Goal: Task Accomplishment & Management: Complete application form

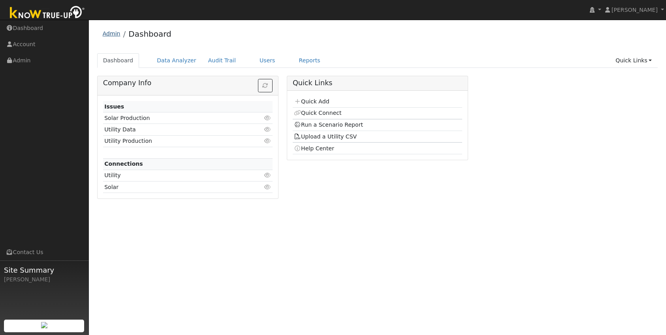
click at [112, 33] on link "Admin" at bounding box center [112, 33] width 18 height 6
click at [264, 61] on link "Users" at bounding box center [268, 60] width 28 height 15
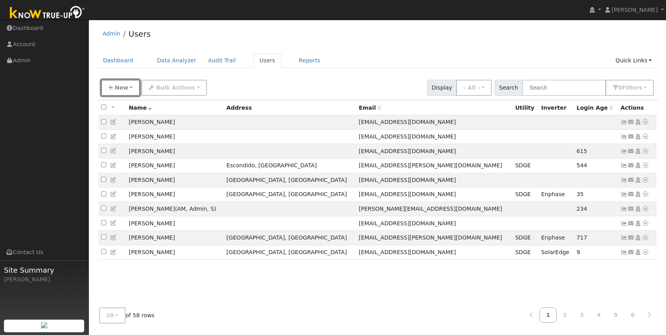
click at [127, 88] on button "New" at bounding box center [120, 88] width 39 height 16
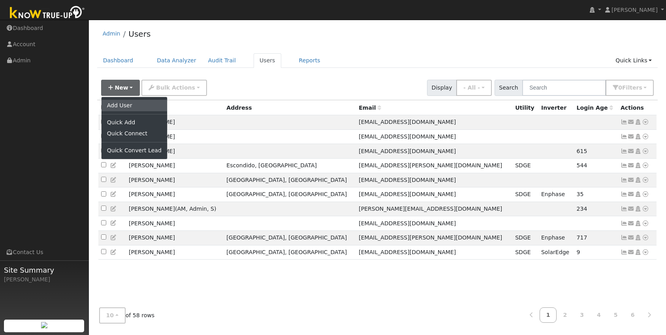
click at [131, 108] on link "Add User" at bounding box center [135, 105] width 66 height 11
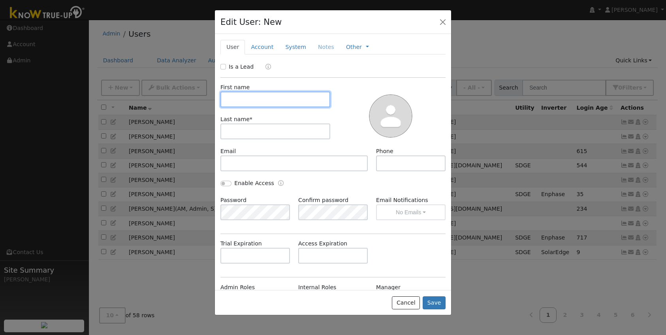
click at [245, 101] on input "text" at bounding box center [275, 100] width 110 height 16
paste input "[PERSON_NAME] [PERSON_NAME]"
type input "[PERSON_NAME] [PERSON_NAME]"
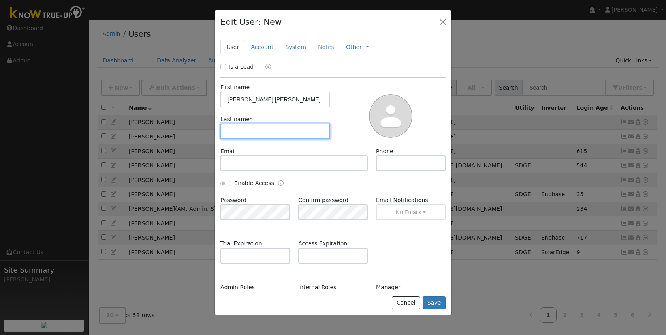
click at [228, 130] on input "text" at bounding box center [275, 132] width 110 height 16
paste input "[PERSON_NAME] [PERSON_NAME]"
type input "[PERSON_NAME] [PERSON_NAME]"
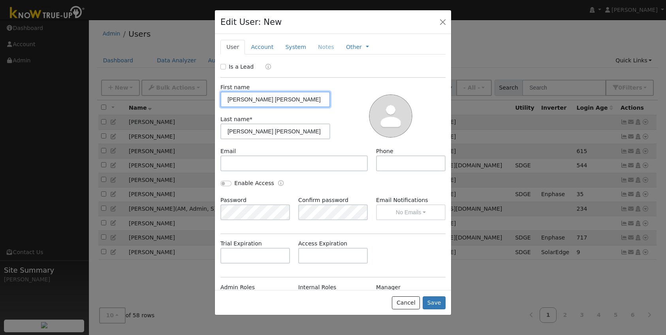
click at [260, 100] on input "[PERSON_NAME] [PERSON_NAME]" at bounding box center [275, 100] width 110 height 16
type input "[PERSON_NAME]"
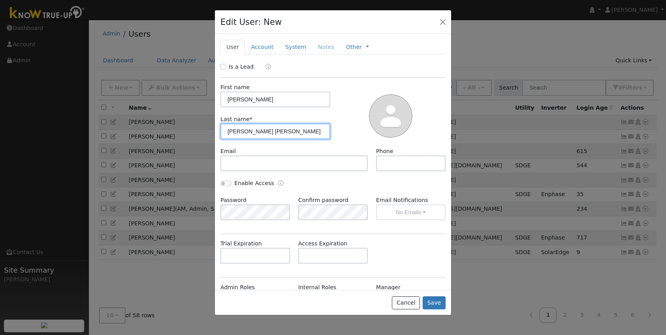
click at [239, 133] on input "[PERSON_NAME] [PERSON_NAME]" at bounding box center [275, 132] width 110 height 16
type input "[PERSON_NAME]"
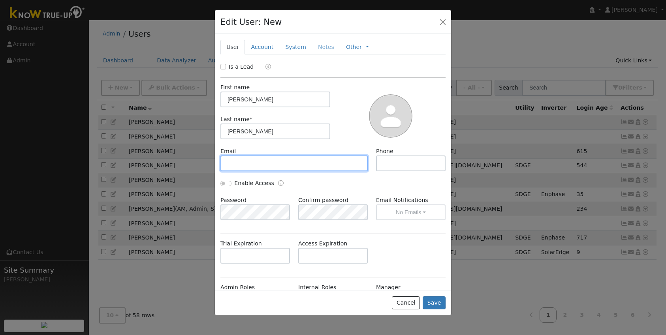
click at [230, 166] on input "text" at bounding box center [293, 164] width 147 height 16
click at [231, 162] on input "text" at bounding box center [293, 164] width 147 height 16
paste input "[EMAIL_ADDRESS][DOMAIN_NAME]"
type input "[EMAIL_ADDRESS][DOMAIN_NAME]"
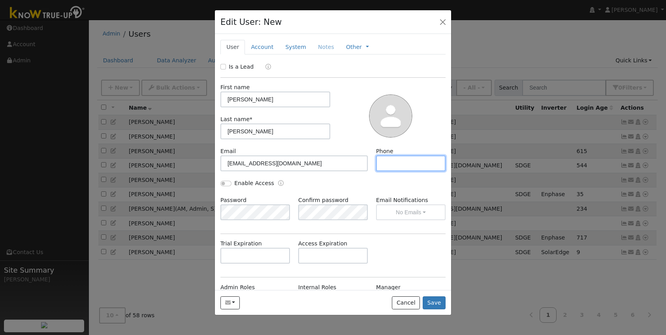
click at [387, 162] on input "text" at bounding box center [411, 164] width 70 height 16
paste input "[PHONE_NUMBER]"
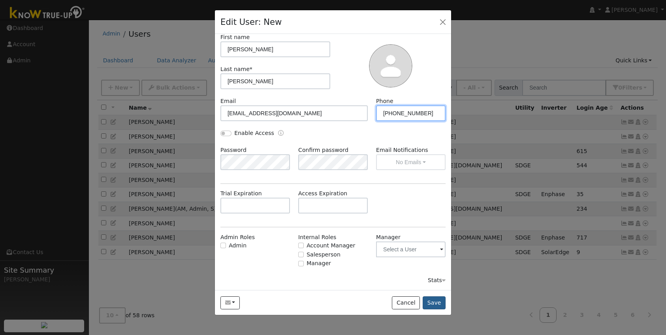
type input "[PHONE_NUMBER]"
click at [434, 302] on button "Save" at bounding box center [434, 303] width 23 height 13
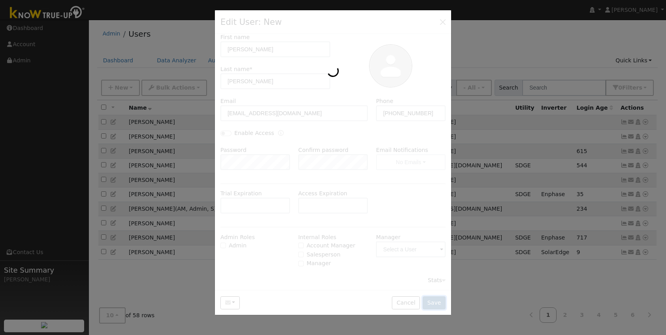
scroll to position [0, 0]
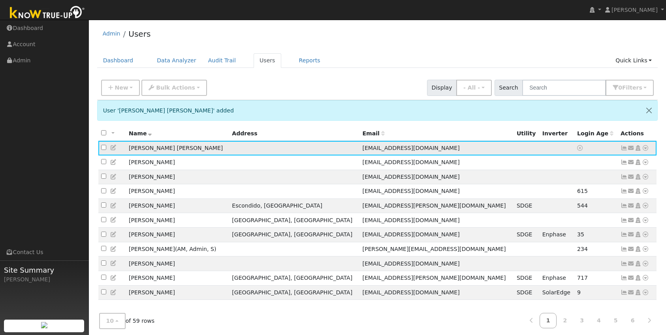
click at [626, 150] on icon at bounding box center [624, 148] width 7 height 6
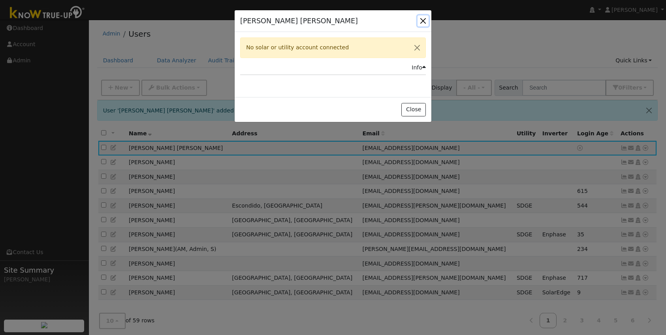
click at [423, 21] on button "button" at bounding box center [423, 20] width 11 height 11
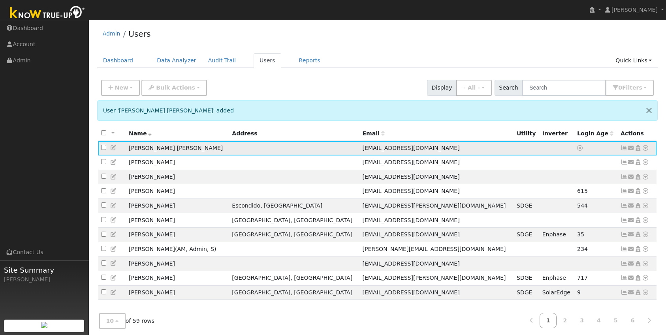
click at [631, 150] on icon at bounding box center [631, 148] width 7 height 6
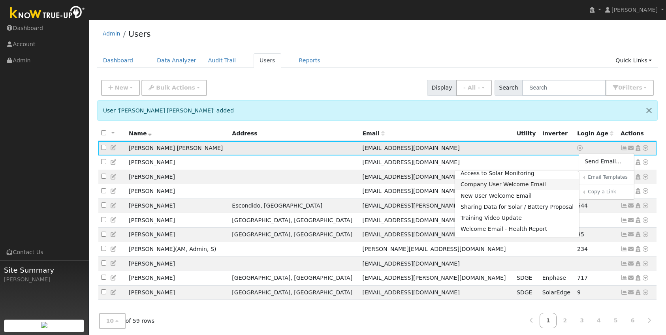
scroll to position [21, 0]
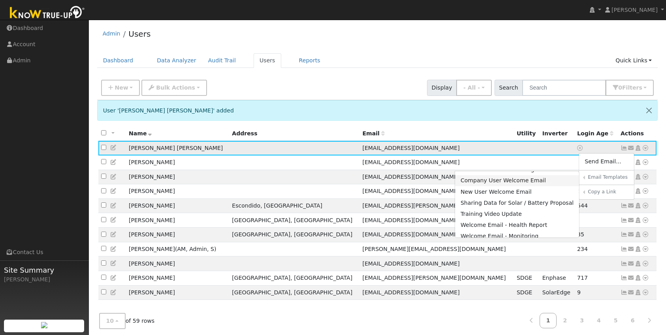
click at [505, 205] on link "Sharing Data for Solar / Battery Proposal" at bounding box center [517, 203] width 124 height 11
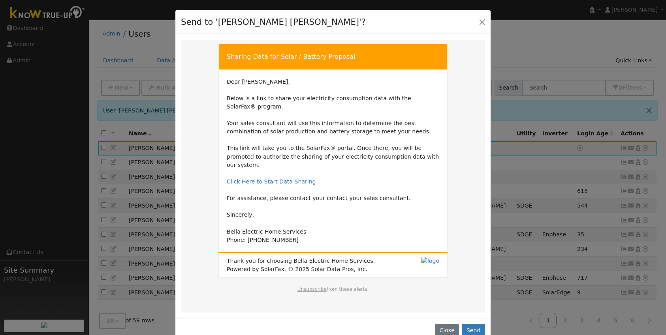
scroll to position [9, 0]
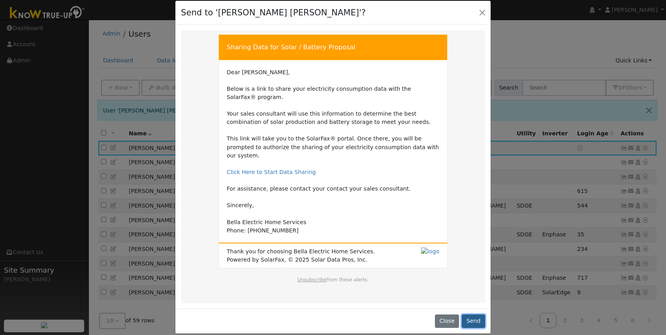
click at [473, 315] on button "Send" at bounding box center [473, 321] width 23 height 13
